Goal: Task Accomplishment & Management: Use online tool/utility

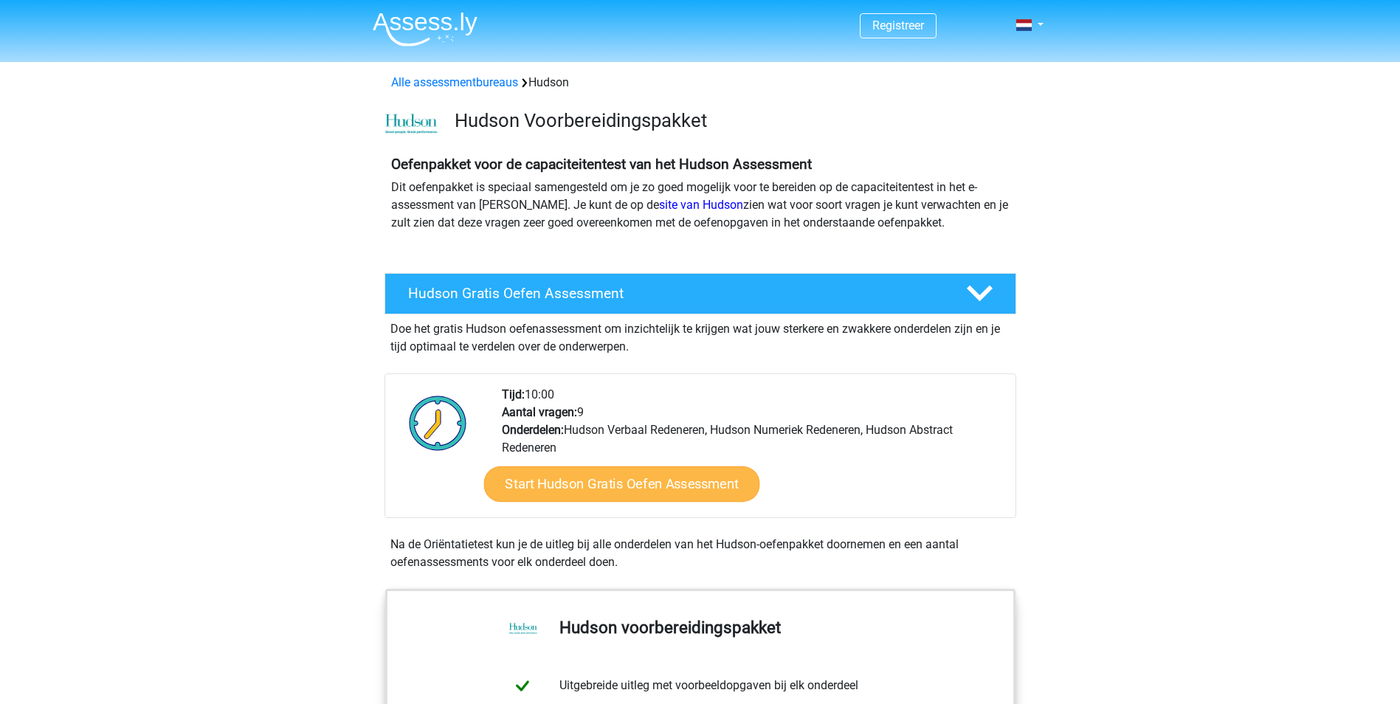
scroll to position [221, 0]
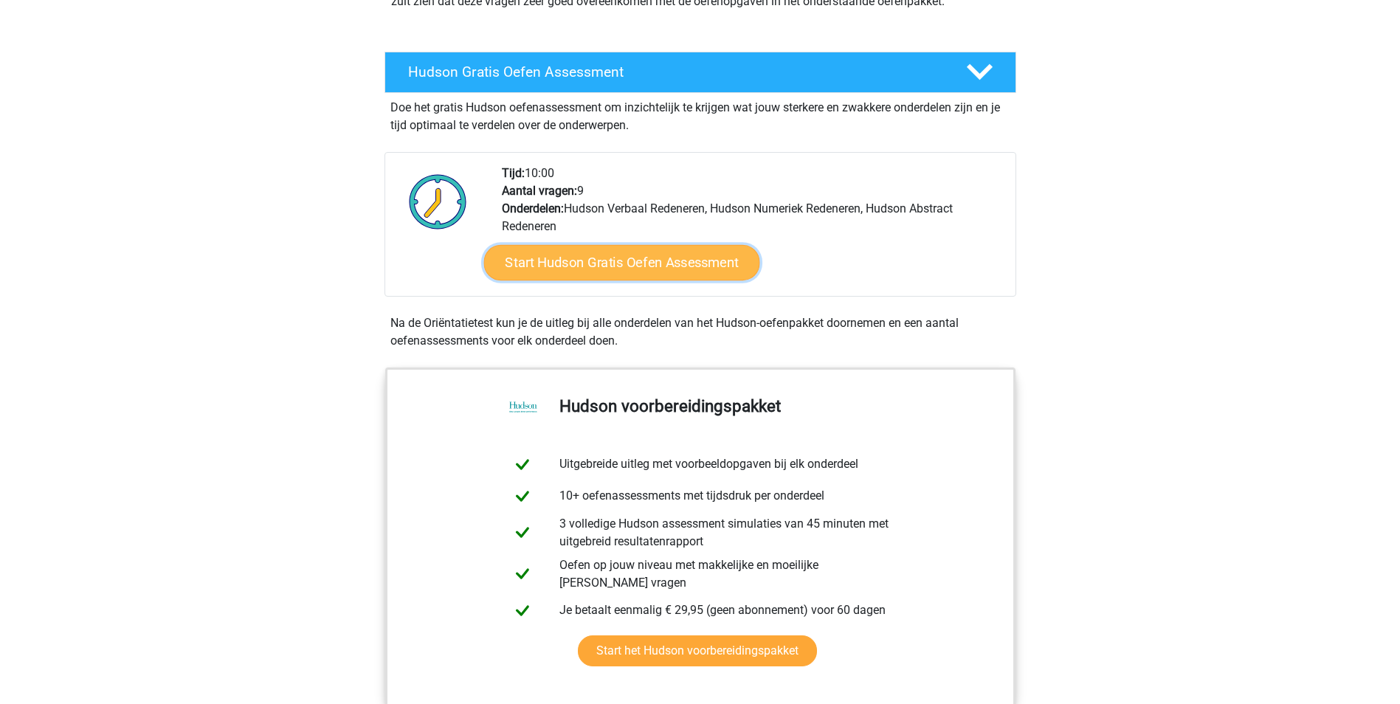
click at [570, 263] on link "Start Hudson Gratis Oefen Assessment" at bounding box center [621, 262] width 276 height 35
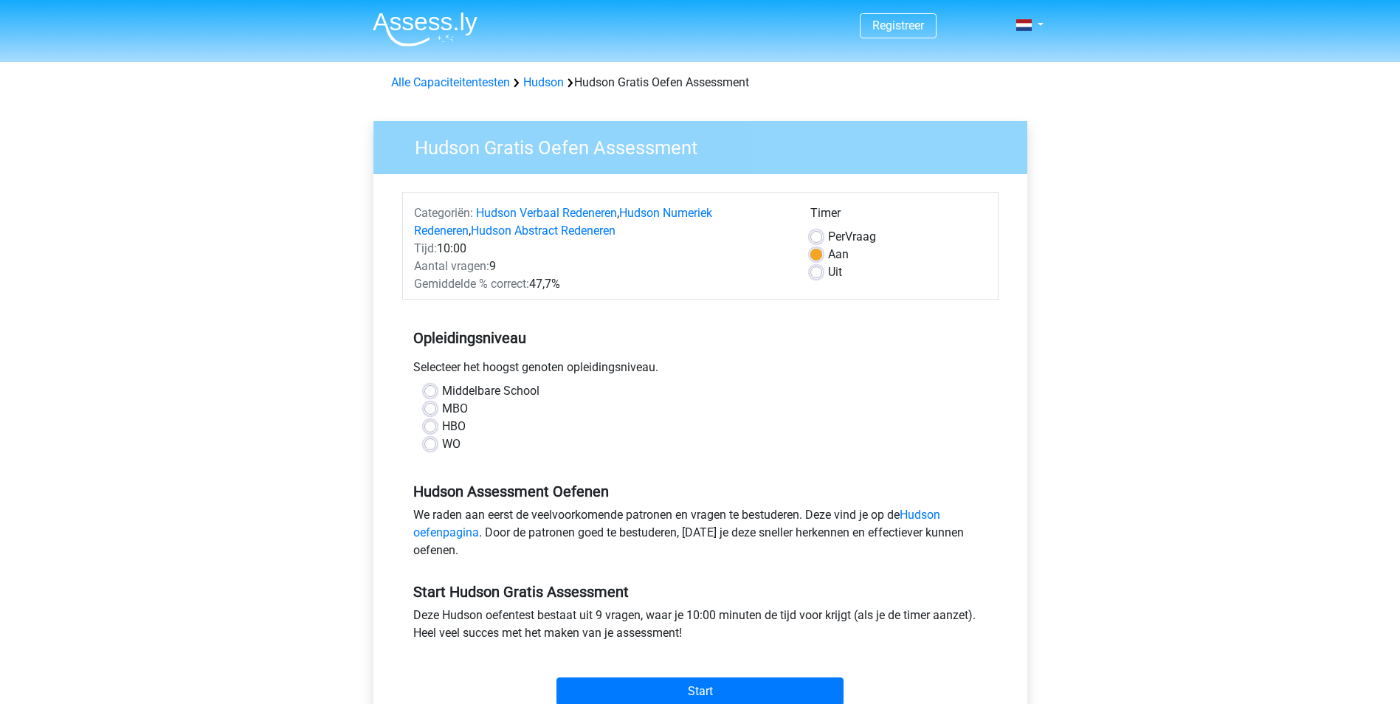
scroll to position [74, 0]
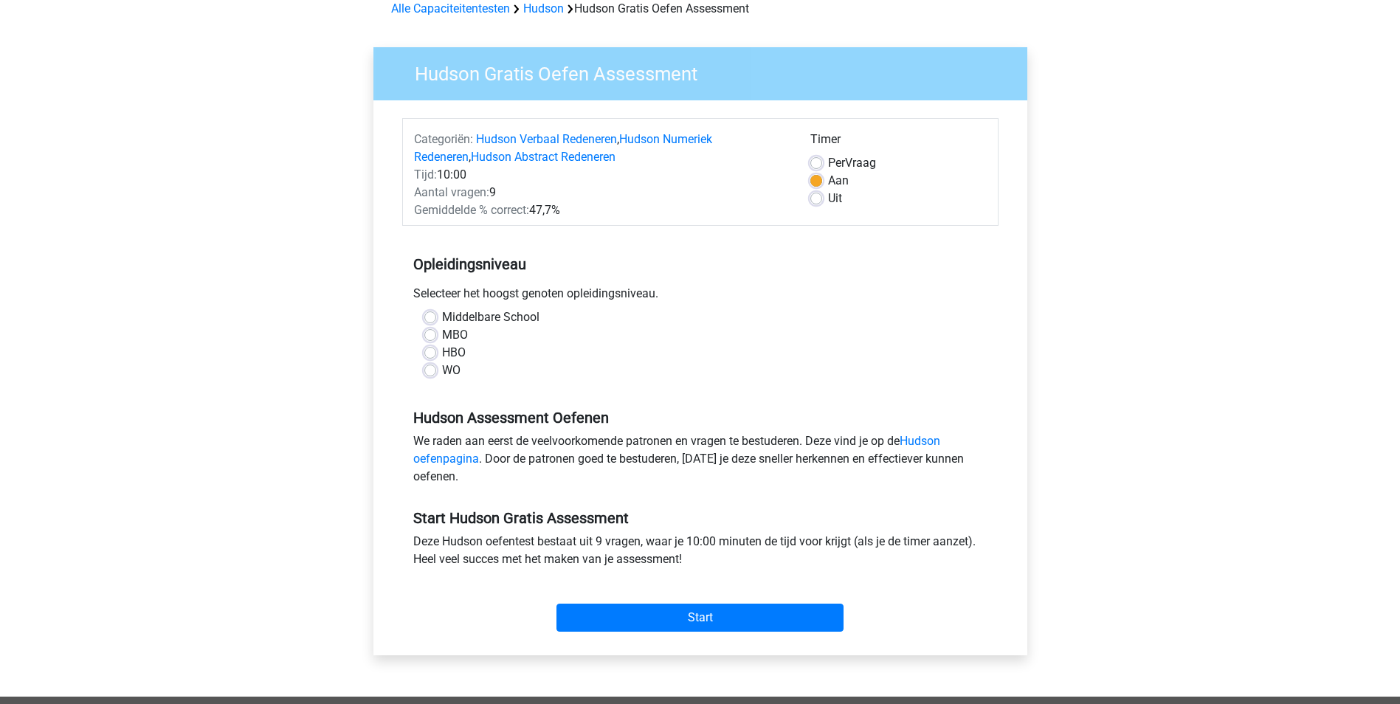
click at [442, 321] on label "Middelbare School" at bounding box center [490, 317] width 97 height 18
click at [434, 321] on input "Middelbare School" at bounding box center [430, 315] width 12 height 15
radio input "true"
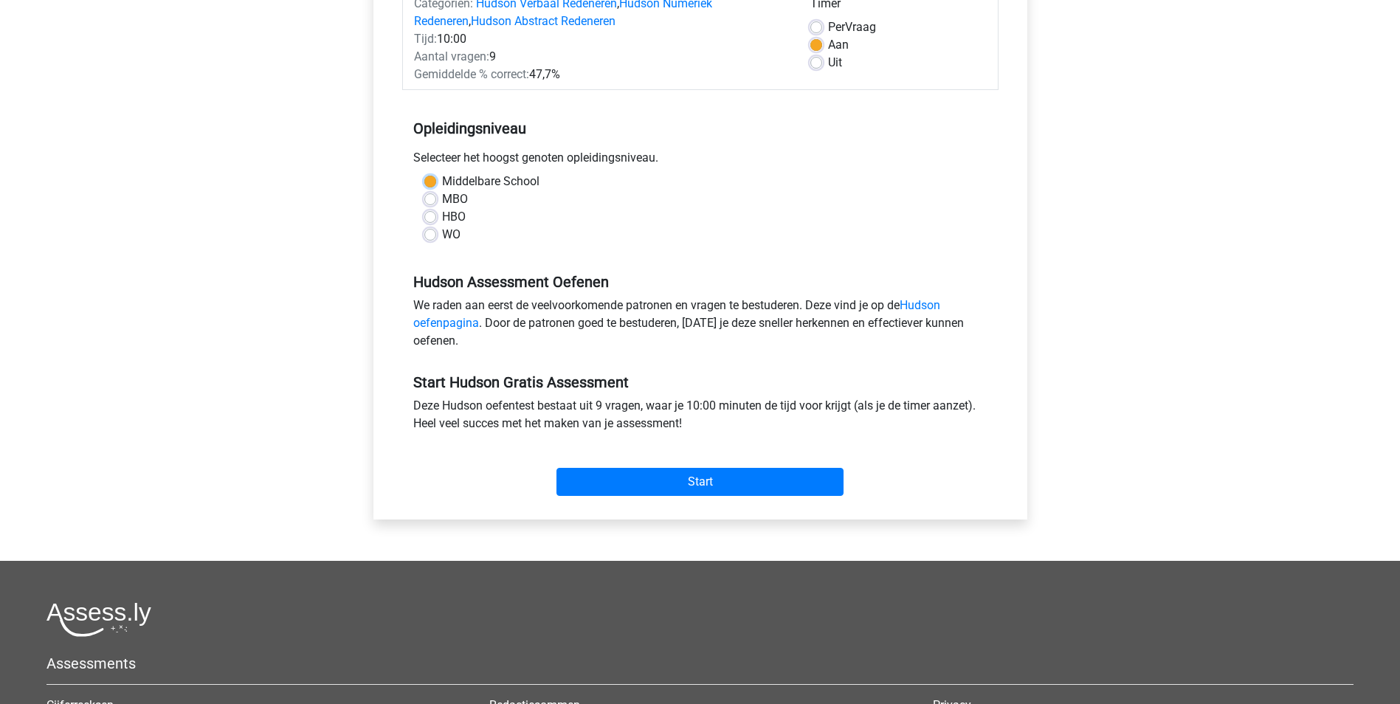
scroll to position [221, 0]
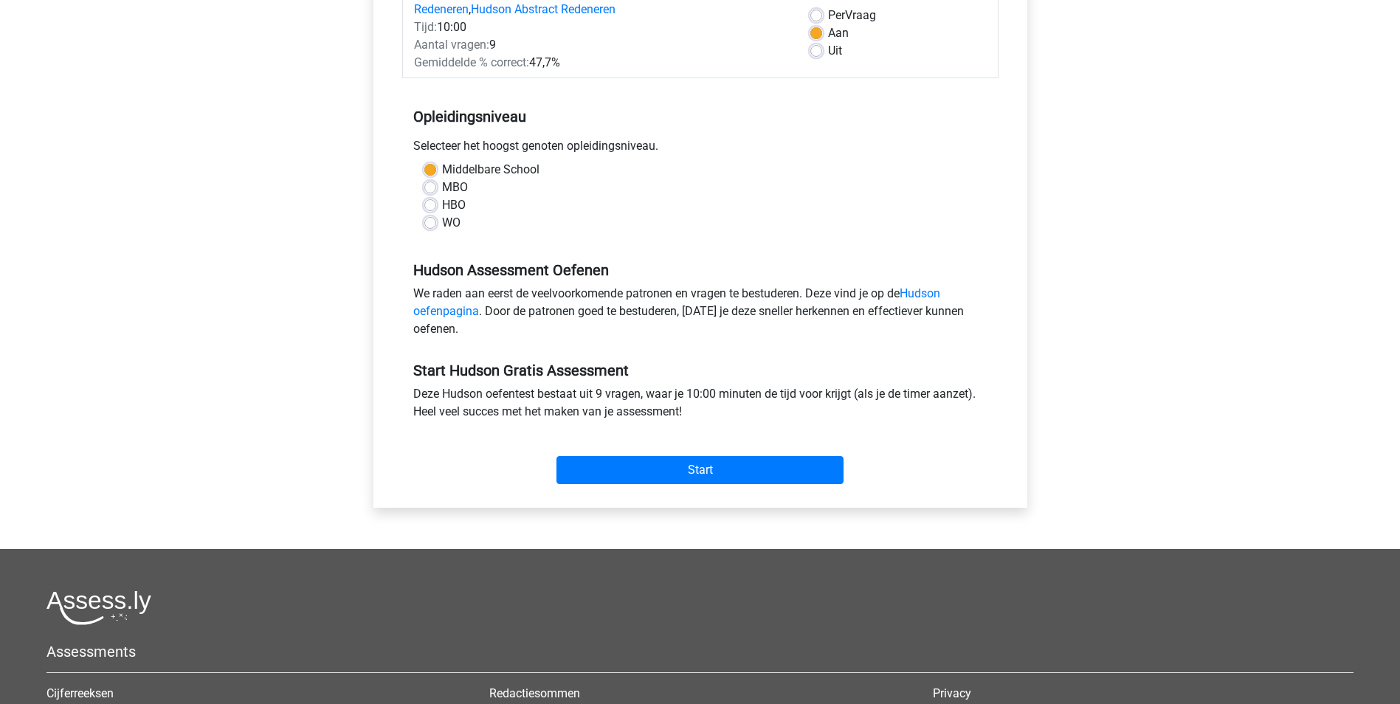
click at [442, 188] on label "MBO" at bounding box center [455, 188] width 26 height 18
click at [425, 188] on input "MBO" at bounding box center [430, 186] width 12 height 15
radio input "true"
click at [442, 164] on label "Middelbare School" at bounding box center [490, 170] width 97 height 18
click at [432, 164] on input "Middelbare School" at bounding box center [430, 168] width 12 height 15
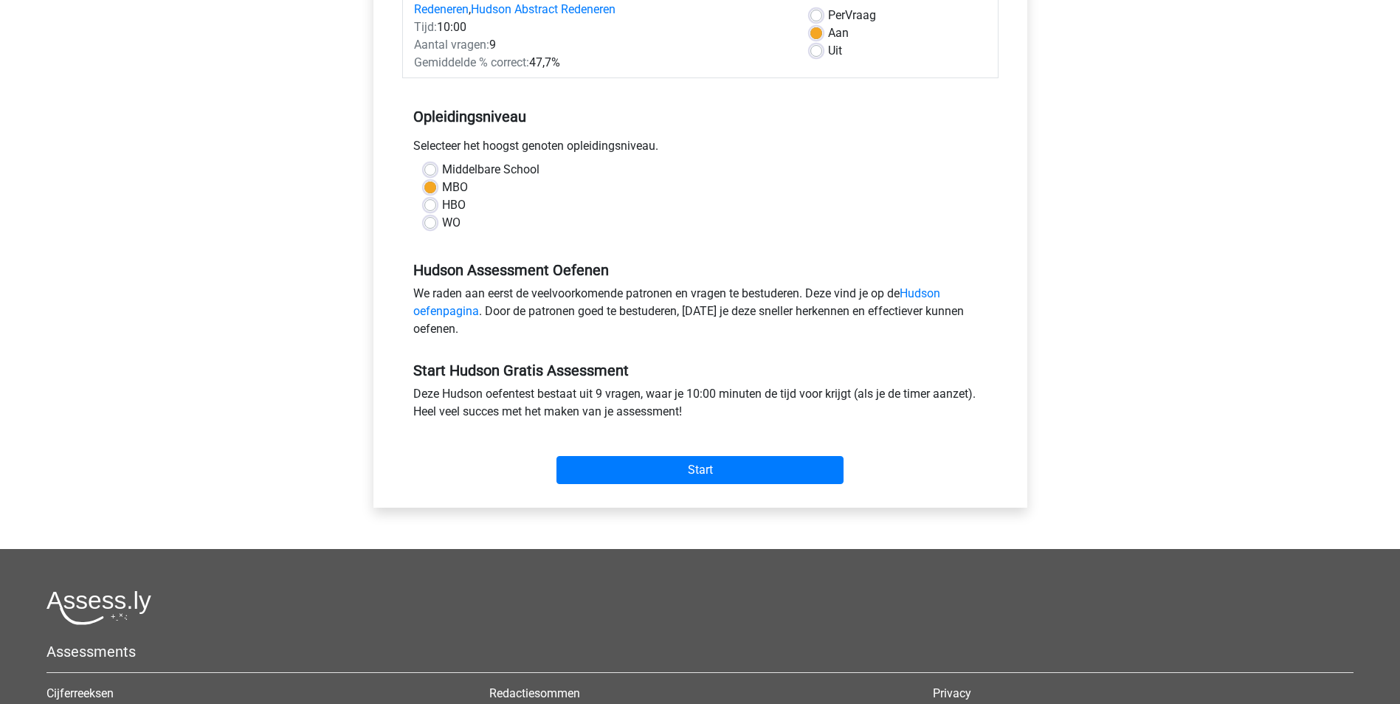
radio input "true"
click at [647, 472] on input "Start" at bounding box center [699, 470] width 287 height 28
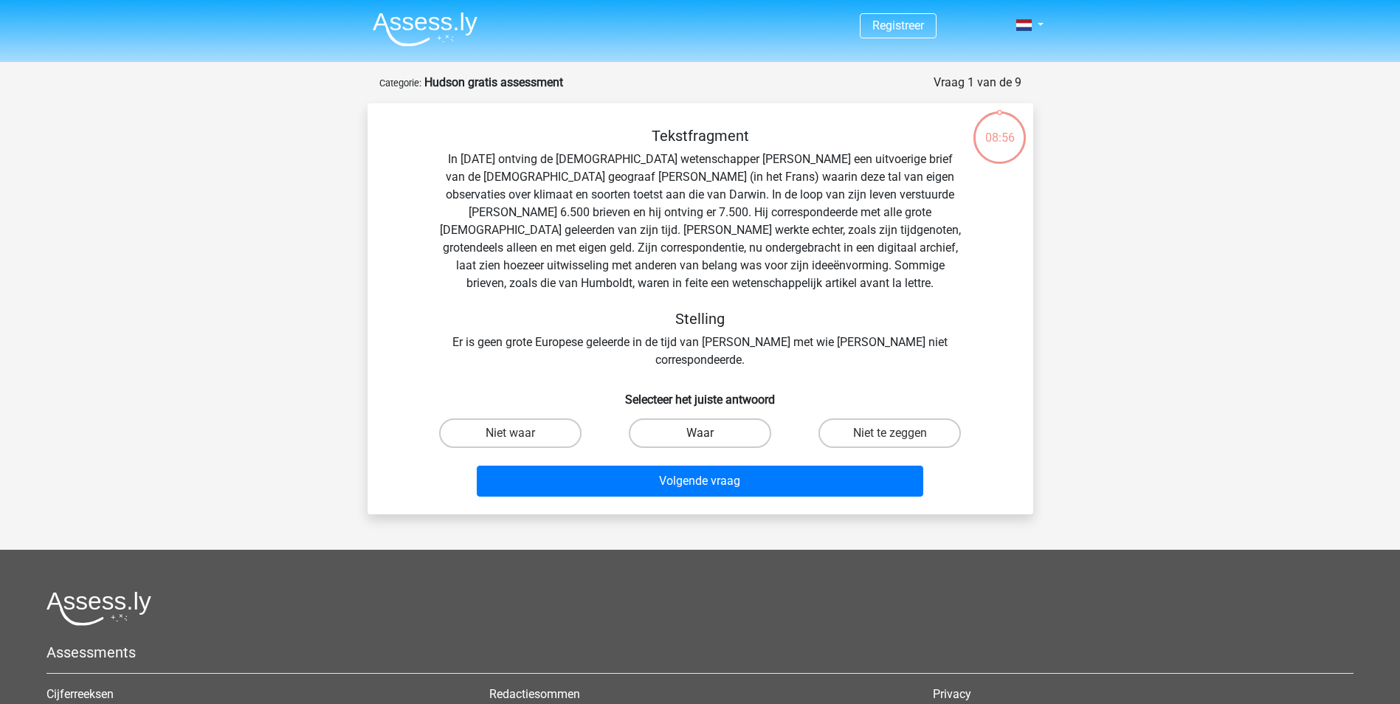
click at [677, 419] on label "Waar" at bounding box center [700, 433] width 142 height 30
click at [699, 433] on input "Waar" at bounding box center [704, 438] width 10 height 10
radio input "true"
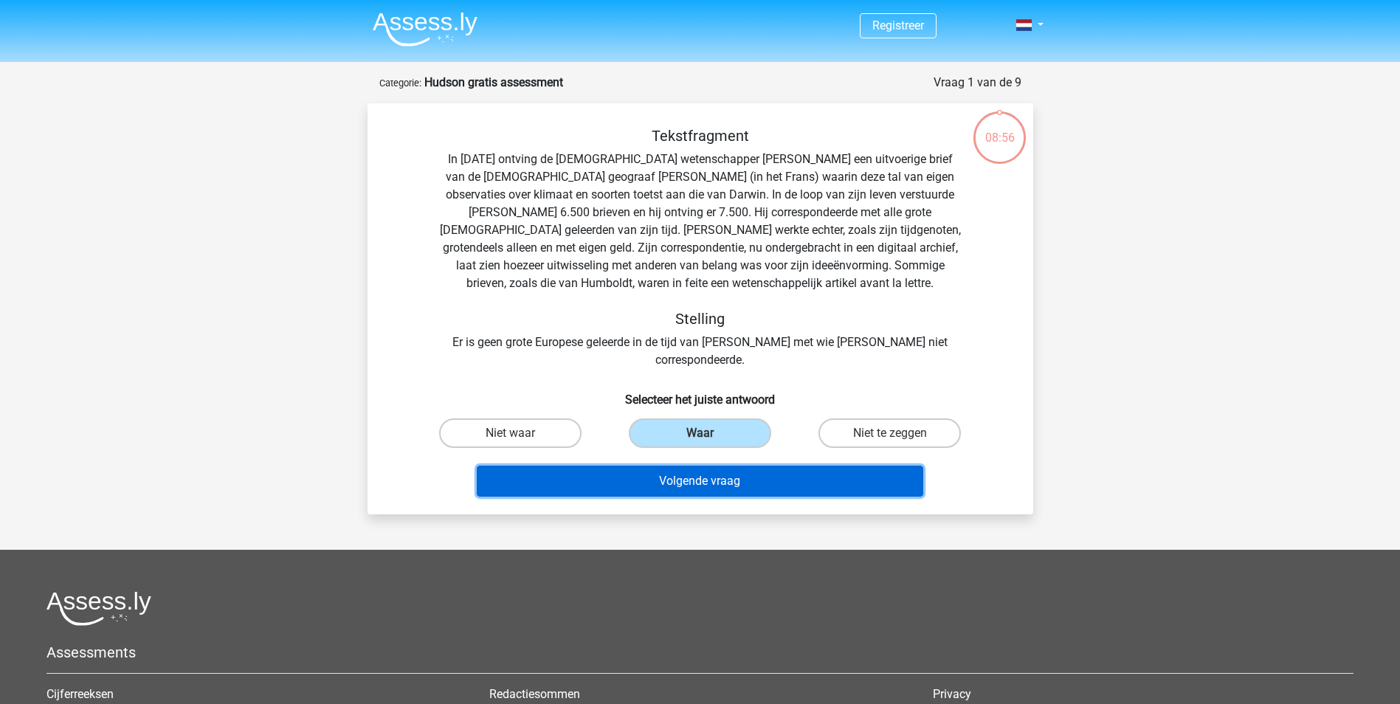
click at [688, 466] on button "Volgende vraag" at bounding box center [700, 481] width 446 height 31
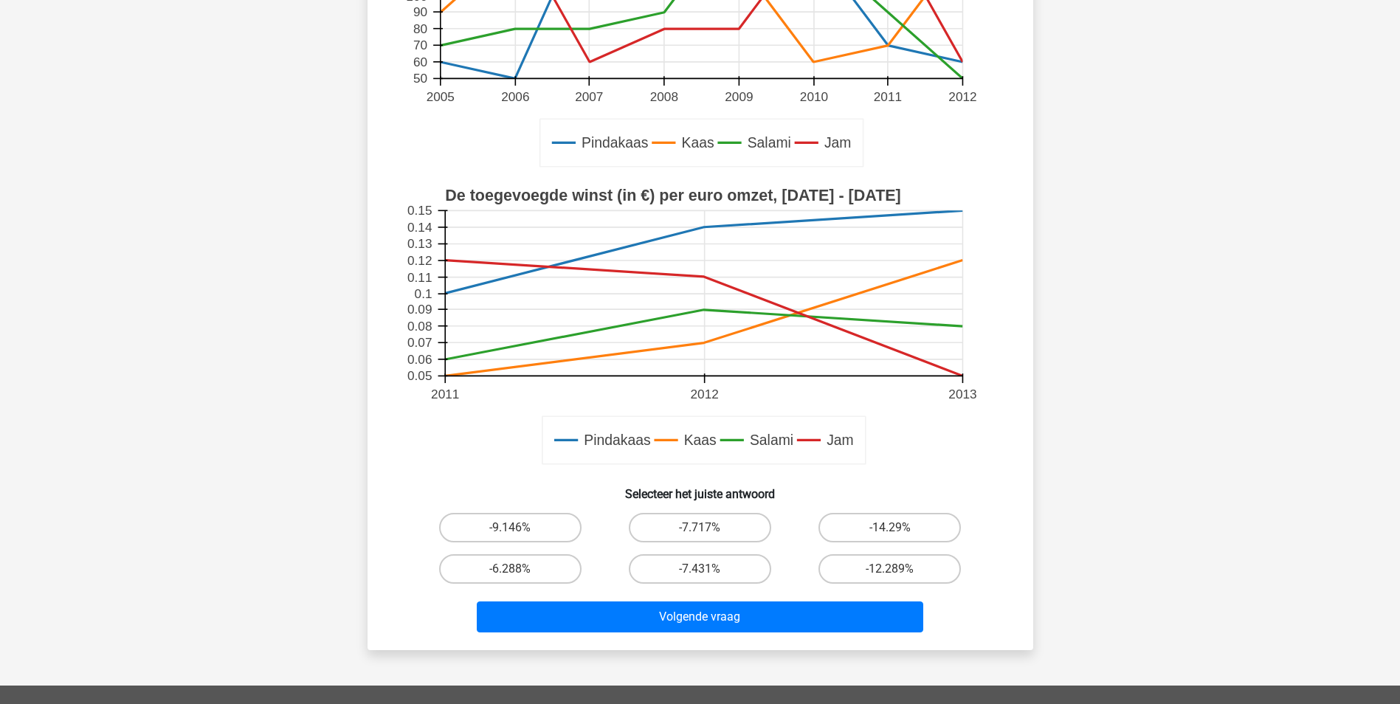
scroll to position [295, 0]
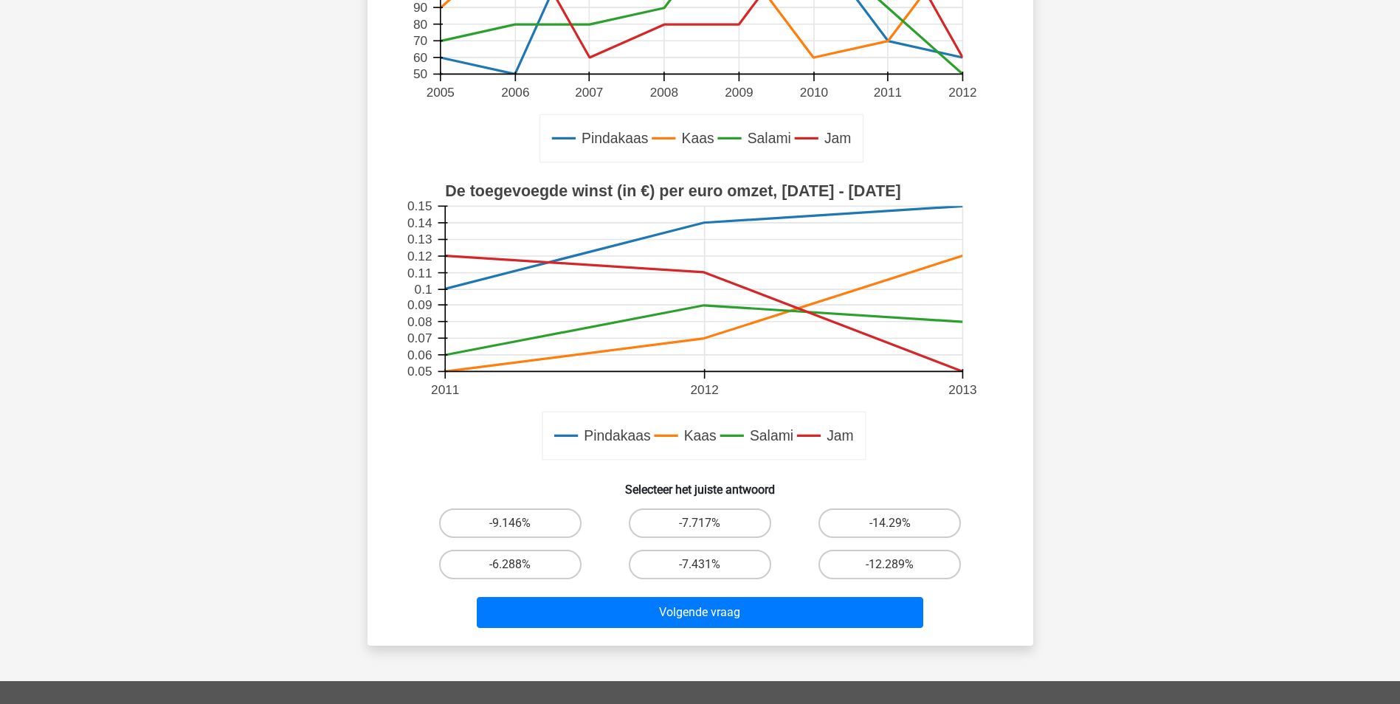
click at [700, 571] on input "-7.431%" at bounding box center [704, 569] width 10 height 10
radio input "true"
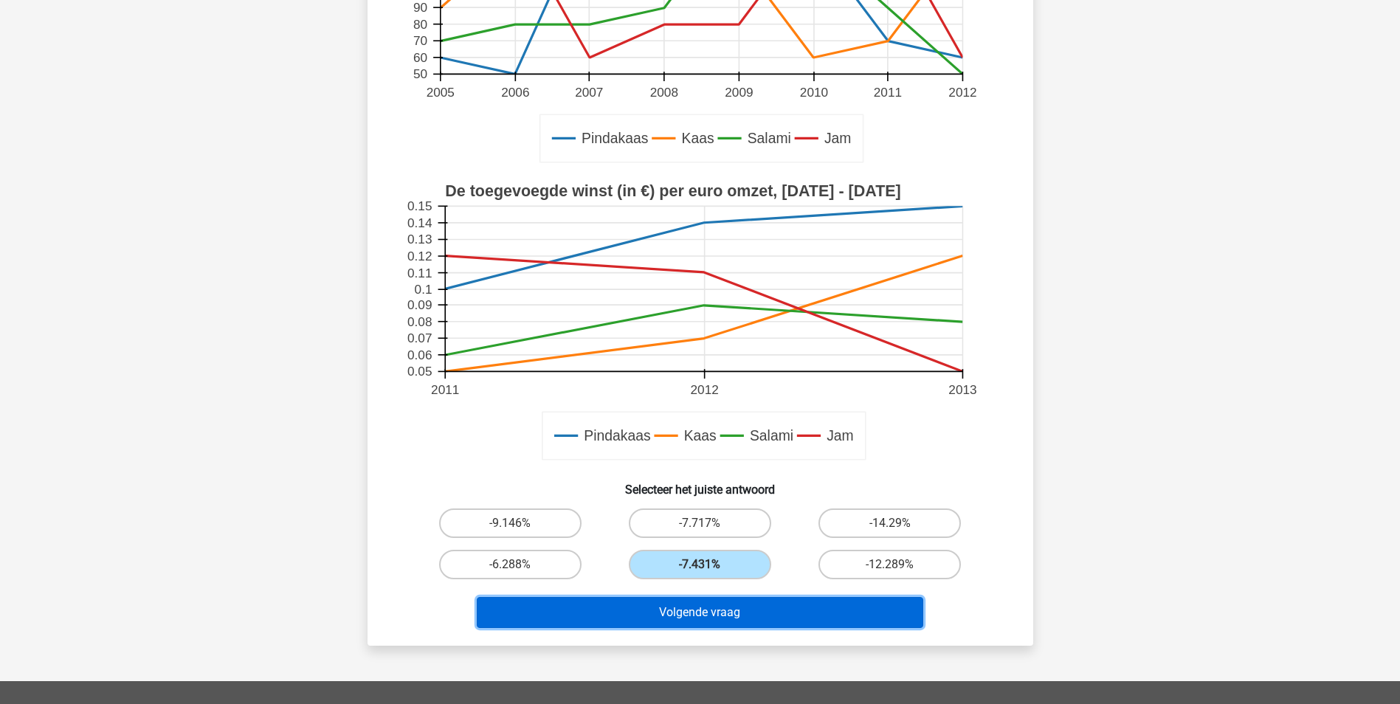
click at [694, 609] on button "Volgende vraag" at bounding box center [700, 612] width 446 height 31
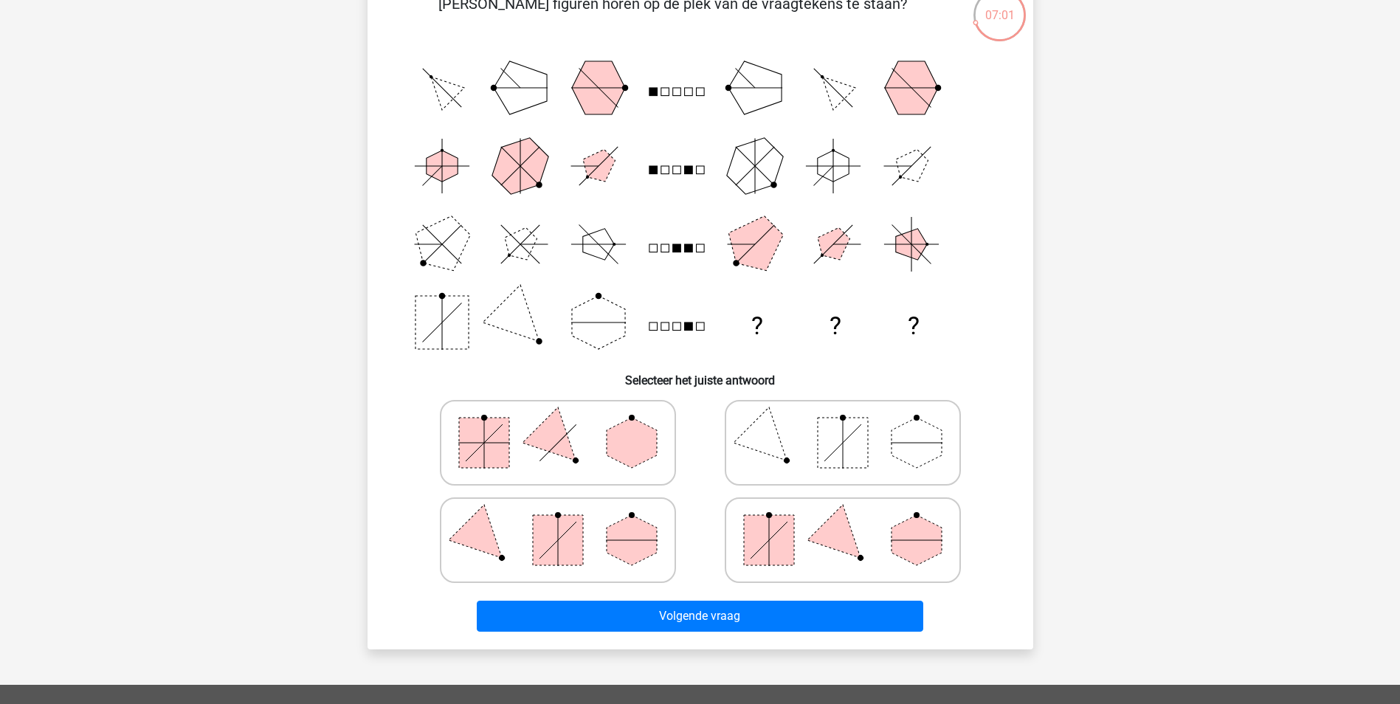
scroll to position [148, 0]
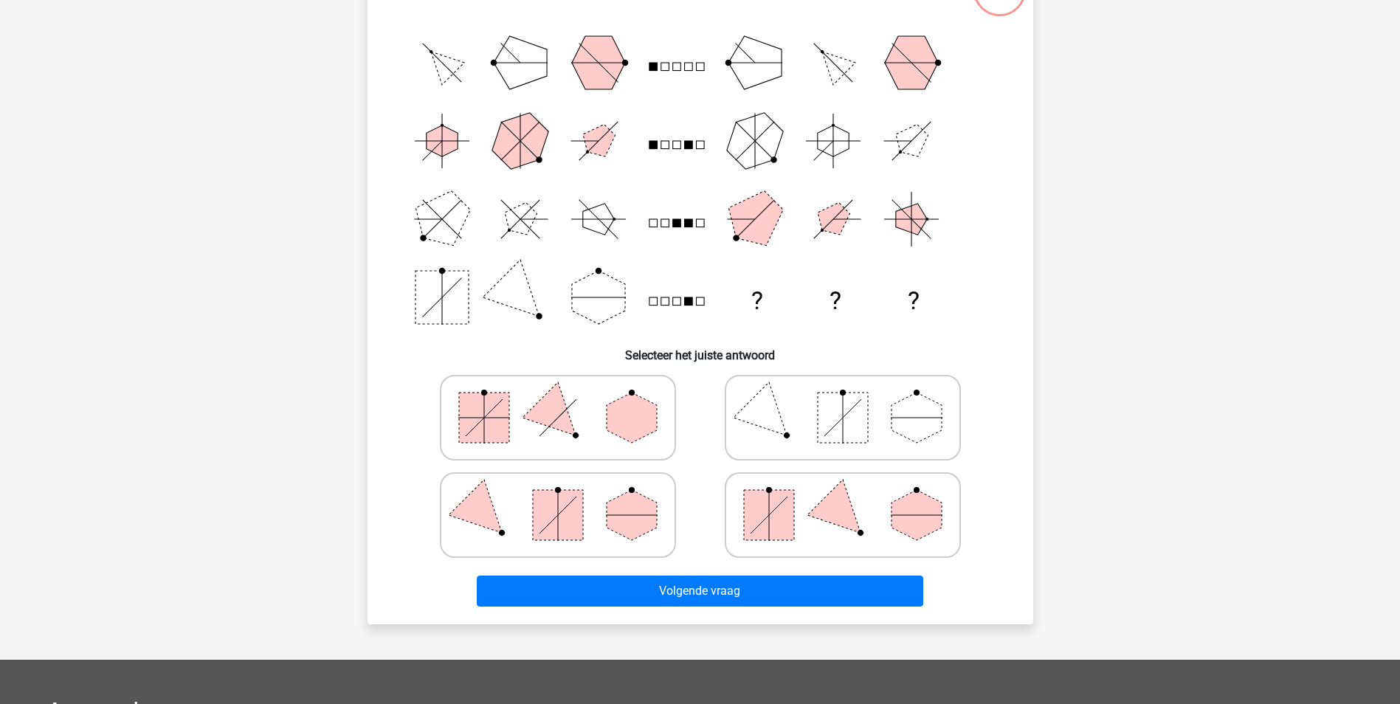
click at [791, 422] on icon at bounding box center [842, 418] width 221 height 74
click at [843, 399] on input "radio" at bounding box center [848, 395] width 10 height 10
radio input "true"
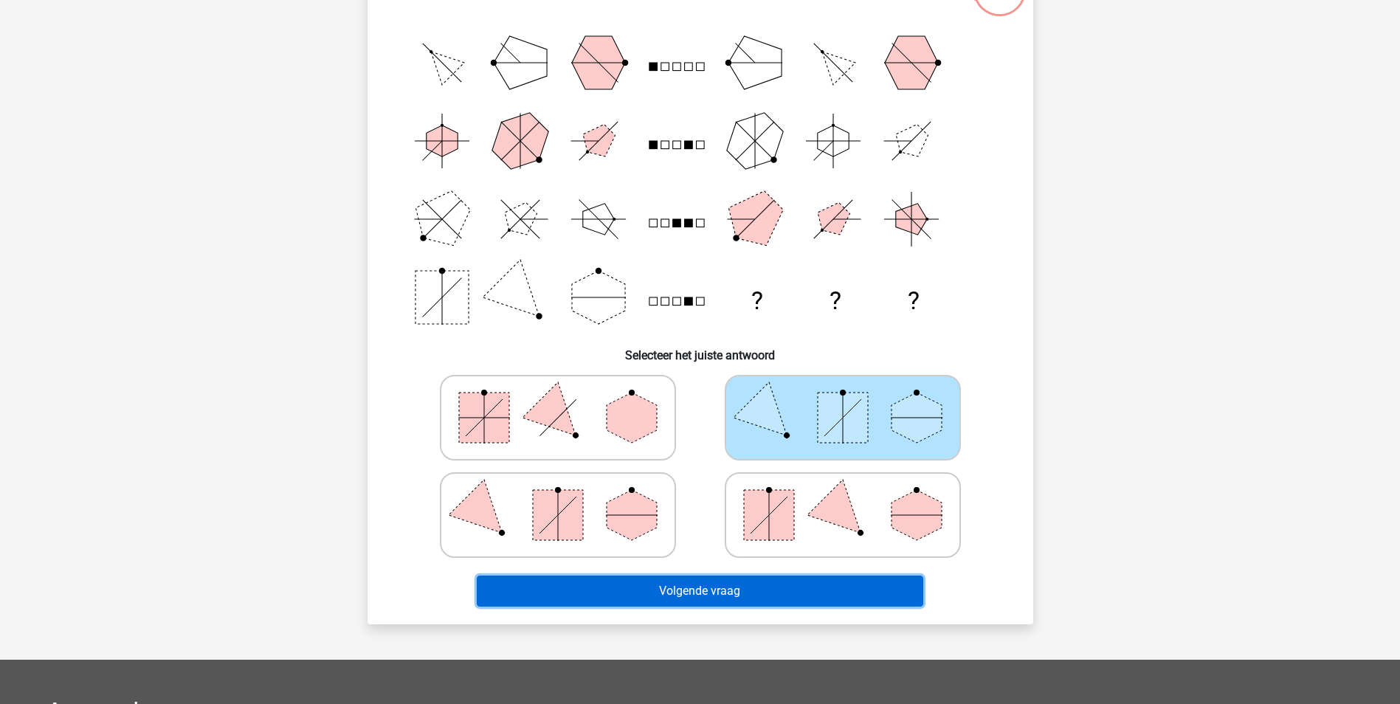
click at [725, 592] on button "Volgende vraag" at bounding box center [700, 591] width 446 height 31
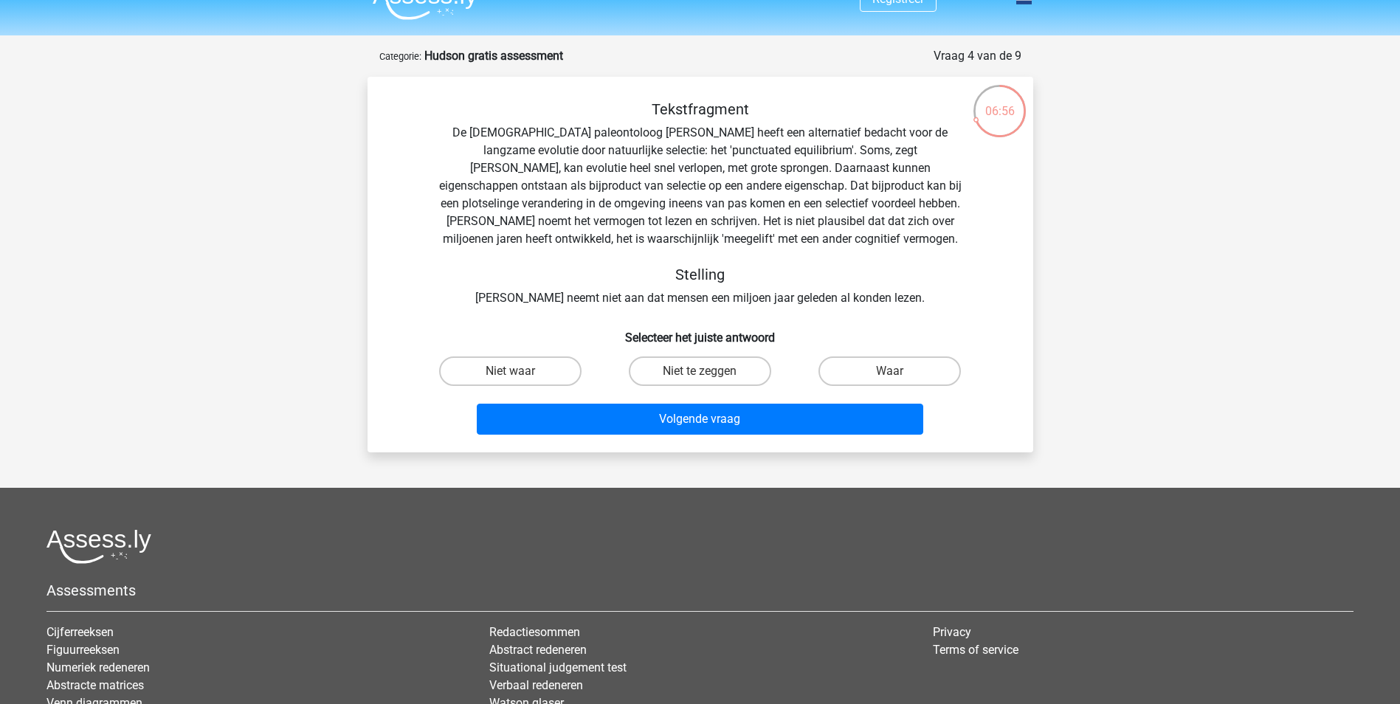
scroll to position [0, 0]
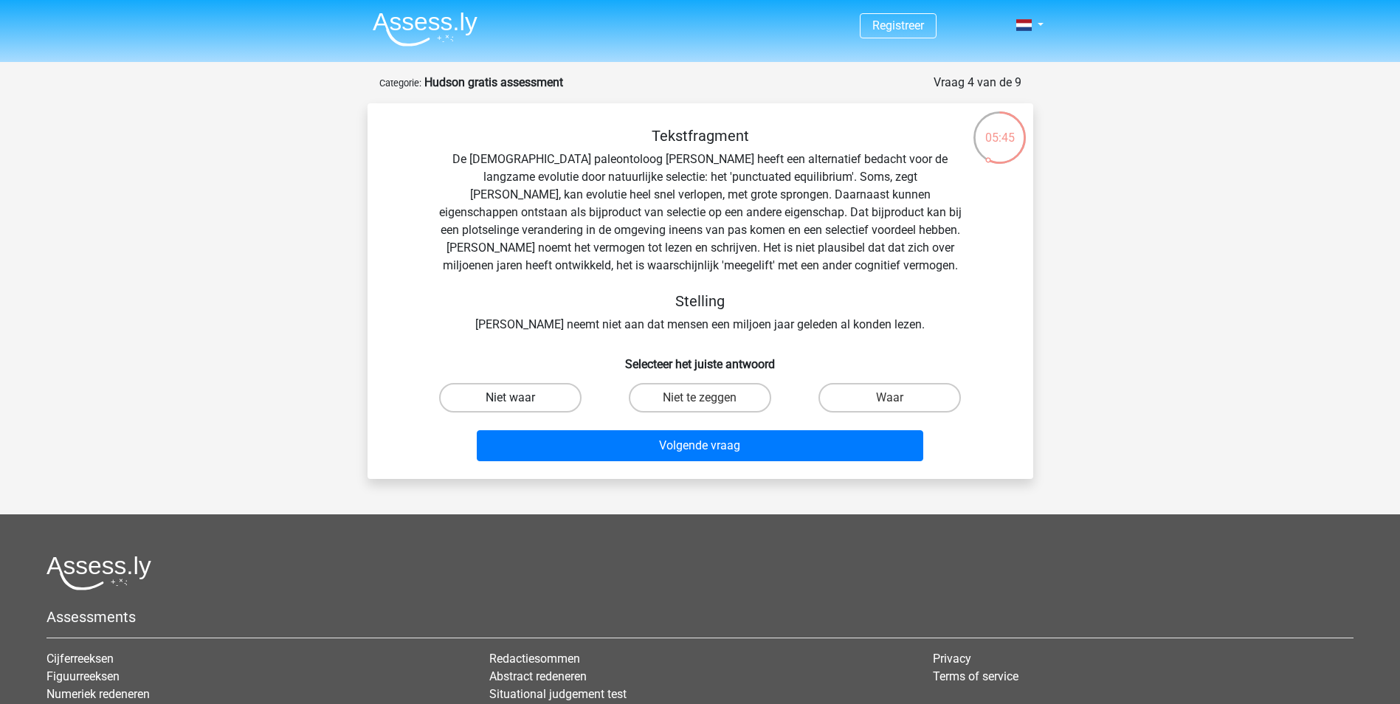
click at [562, 393] on label "Niet waar" at bounding box center [510, 398] width 142 height 30
click at [519, 398] on input "Niet waar" at bounding box center [515, 403] width 10 height 10
radio input "true"
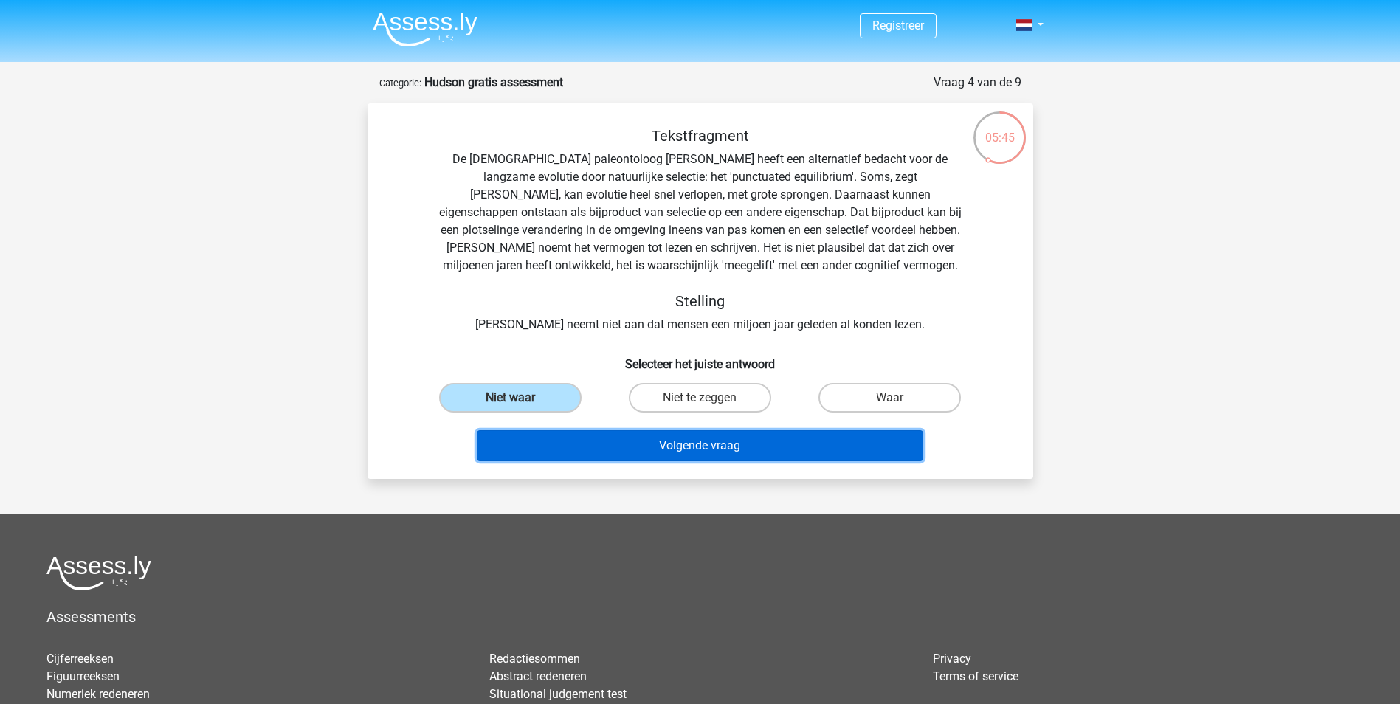
click at [604, 446] on button "Volgende vraag" at bounding box center [700, 445] width 446 height 31
